Goal: Information Seeking & Learning: Check status

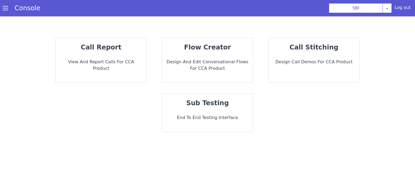
click at [85, 52] on div "call report View and report calls for CCA Product" at bounding box center [101, 60] width 91 height 44
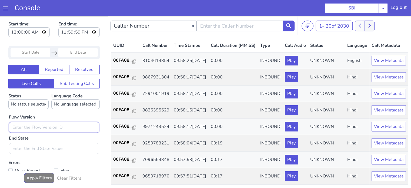
click at [95, 65] on input "text" at bounding box center [90, 65] width 90 height 11
type input "0.0.82"
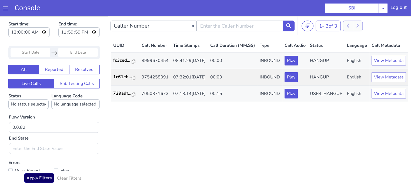
click at [47, 32] on input "Start Date" at bounding box center [39, 32] width 40 height 9
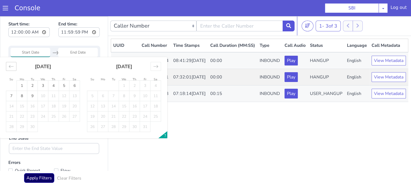
click at [40, 17] on icon "Move backward to switch to the previous month." at bounding box center [38, 15] width 5 height 5
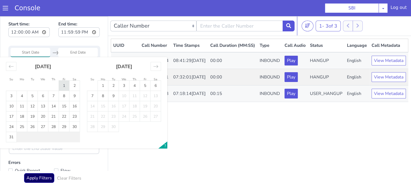
click at [89, 34] on td "1" at bounding box center [91, 35] width 11 height 10
type input "01 Aug 2025"
click at [99, 22] on td "1" at bounding box center [100, 23] width 11 height 10
type input "01 Aug 2025"
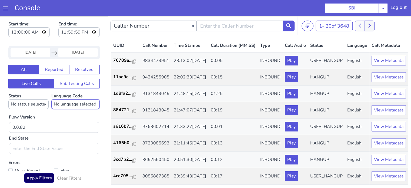
select select "en"
click at [98, 25] on select "No language selected Hindi English Tamil Telugu Kanada Marathi Malayalam Gujara…" at bounding box center [122, 30] width 48 height 10
